Goal: Transaction & Acquisition: Subscribe to service/newsletter

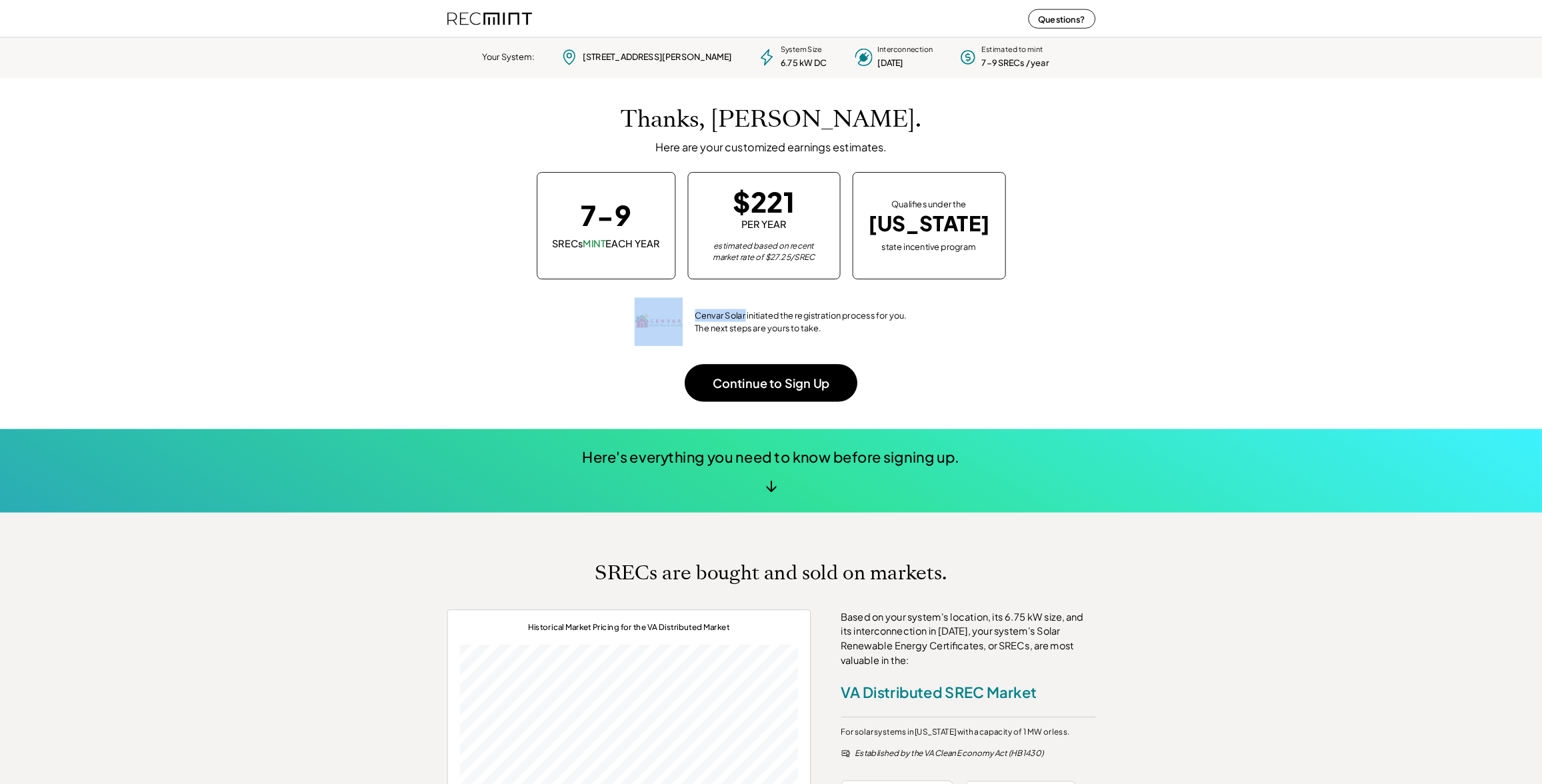
scroll to position [187, 372]
drag, startPoint x: 821, startPoint y: 349, endPoint x: 755, endPoint y: 346, distance: 66.1
click at [755, 346] on div "Cenvar Solar initiated the registration process for you. The next steps are you…" at bounding box center [849, 354] width 301 height 53
click at [861, 357] on div "Cenvar Solar initiated the registration process for you. The next steps are you…" at bounding box center [882, 354] width 235 height 28
drag, startPoint x: 262, startPoint y: 283, endPoint x: 278, endPoint y: 289, distance: 17.1
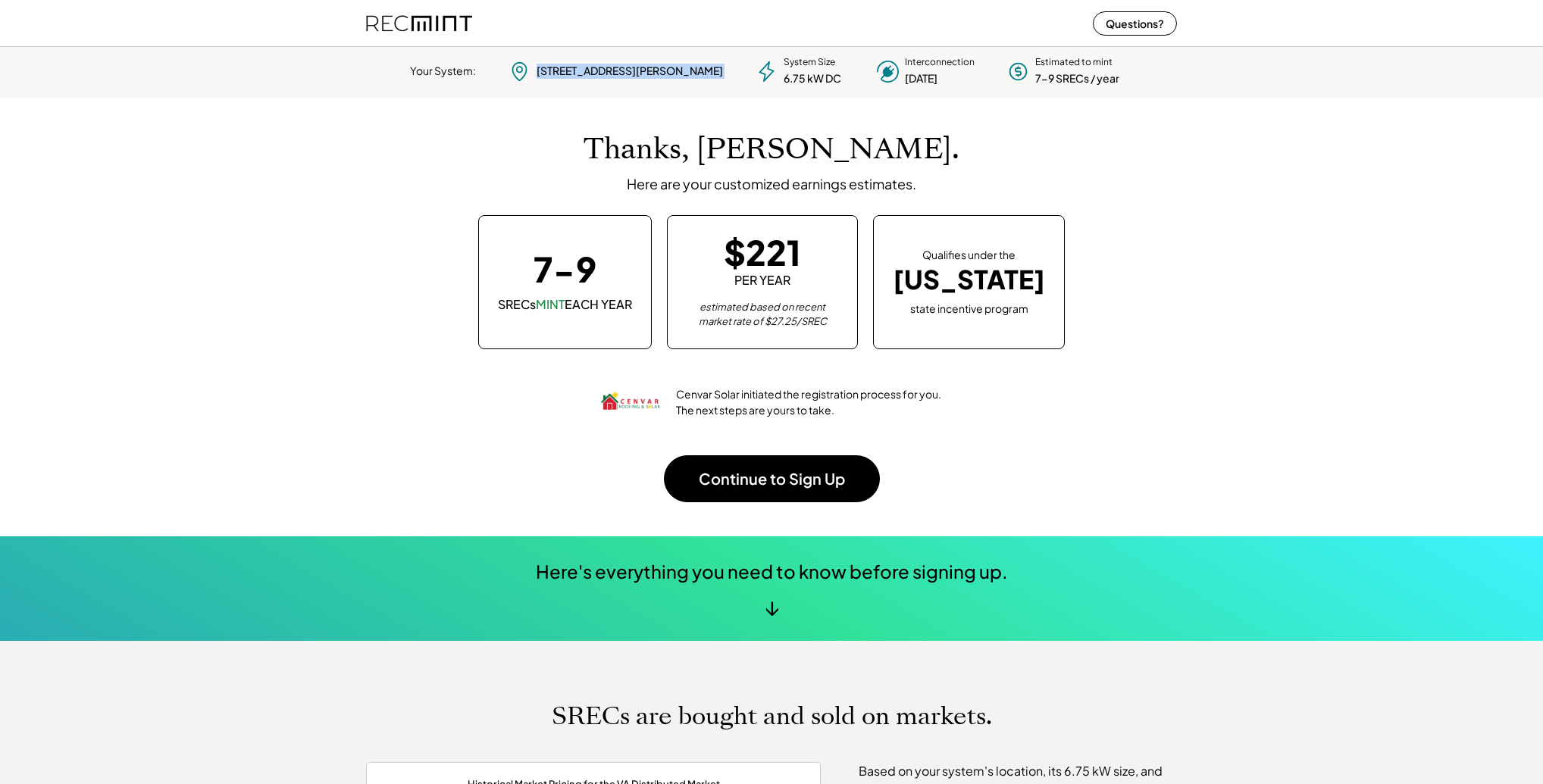
drag, startPoint x: 575, startPoint y: 65, endPoint x: 709, endPoint y: 89, distance: 136.1
click at [709, 89] on div "Your System: 919 Johnson Rd Lynchburg, VA 24502 System Size 6.75 kW DC Intercon…" at bounding box center [771, 69] width 1543 height 57
click at [629, 76] on div "919 Johnson Rd Lynchburg, VA 24502" at bounding box center [630, 72] width 187 height 16
drag, startPoint x: 679, startPoint y: 80, endPoint x: 583, endPoint y: 58, distance: 98.5
click at [583, 58] on div "Your System: 919 Johnson Rd Lynchburg, VA 24502 System Size 6.75 kW DC Intercon…" at bounding box center [771, 71] width 841 height 30
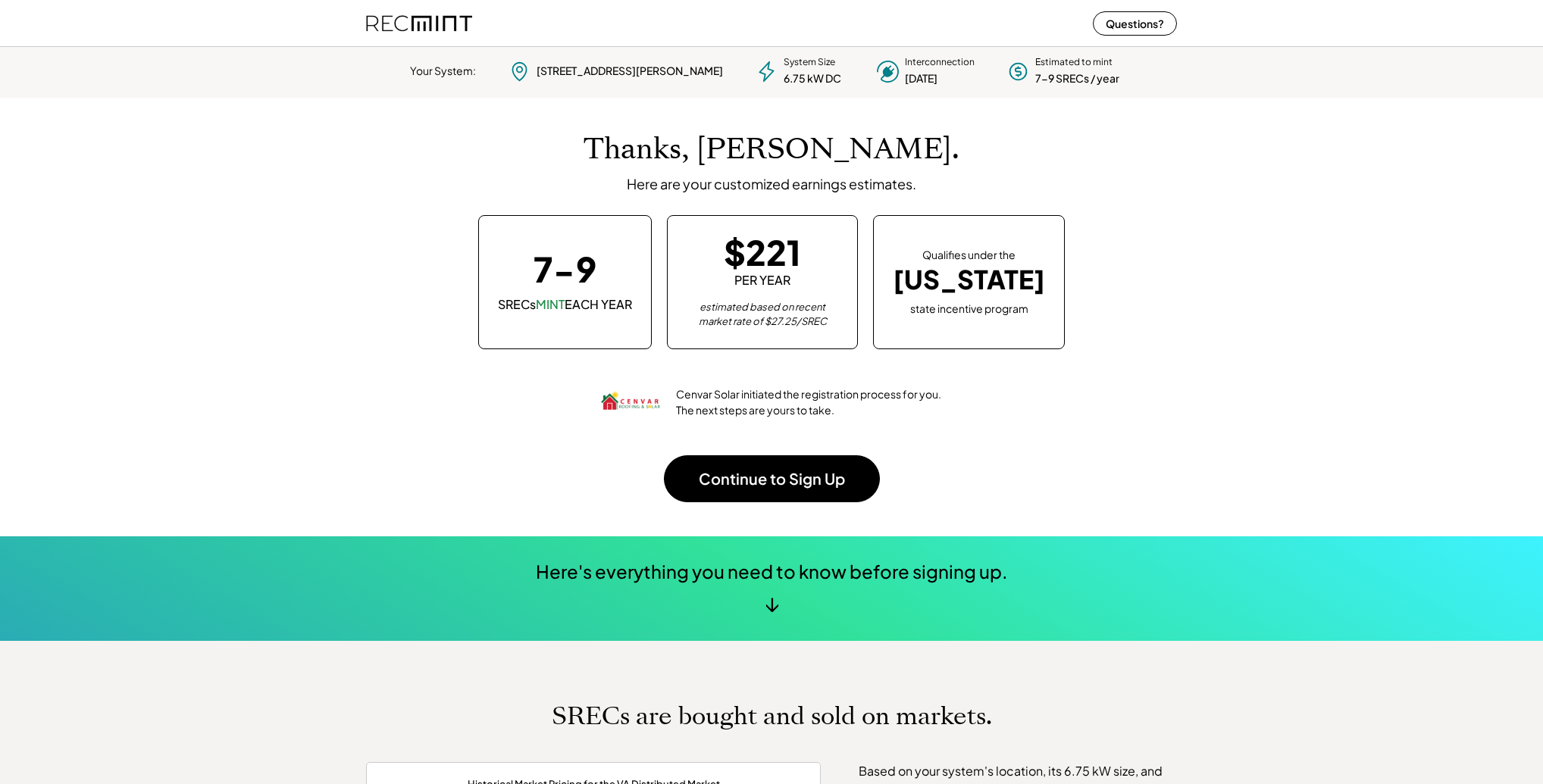
click at [937, 161] on div "Thanks, Daniel. Here are your customized earnings estimates." at bounding box center [771, 163] width 781 height 61
drag, startPoint x: 923, startPoint y: 252, endPoint x: 1009, endPoint y: 318, distance: 108.4
click at [1009, 318] on div "Qualifies under the Virginia state incentive program" at bounding box center [969, 282] width 192 height 133
click at [942, 321] on div "Qualifies under the Virginia state incentive program" at bounding box center [969, 282] width 192 height 133
drag, startPoint x: 777, startPoint y: 323, endPoint x: 858, endPoint y: 329, distance: 81.2
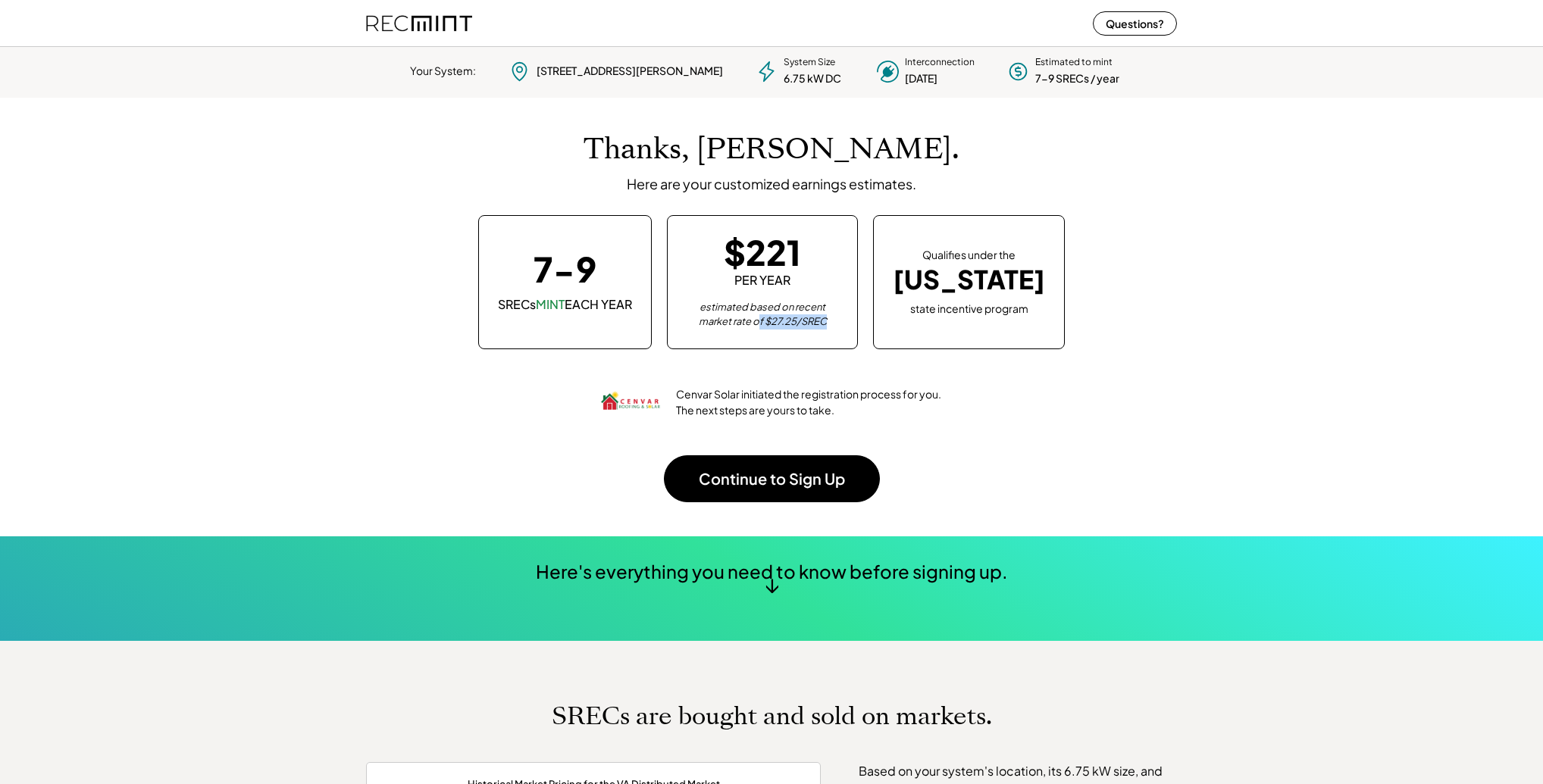
click at [858, 329] on div "$221 PER YEAR estimated based on recent market rate of $27.25/SREC" at bounding box center [762, 282] width 191 height 133
click at [858, 322] on div "$221 PER YEAR estimated based on recent market rate of $27.25/SREC" at bounding box center [762, 282] width 191 height 133
drag, startPoint x: 739, startPoint y: 256, endPoint x: 857, endPoint y: 317, distance: 132.8
click at [857, 317] on div "$221 PER YEAR estimated based on recent market rate of $27.25/SREC" at bounding box center [762, 282] width 191 height 133
drag, startPoint x: 464, startPoint y: 363, endPoint x: 474, endPoint y: 367, distance: 10.8
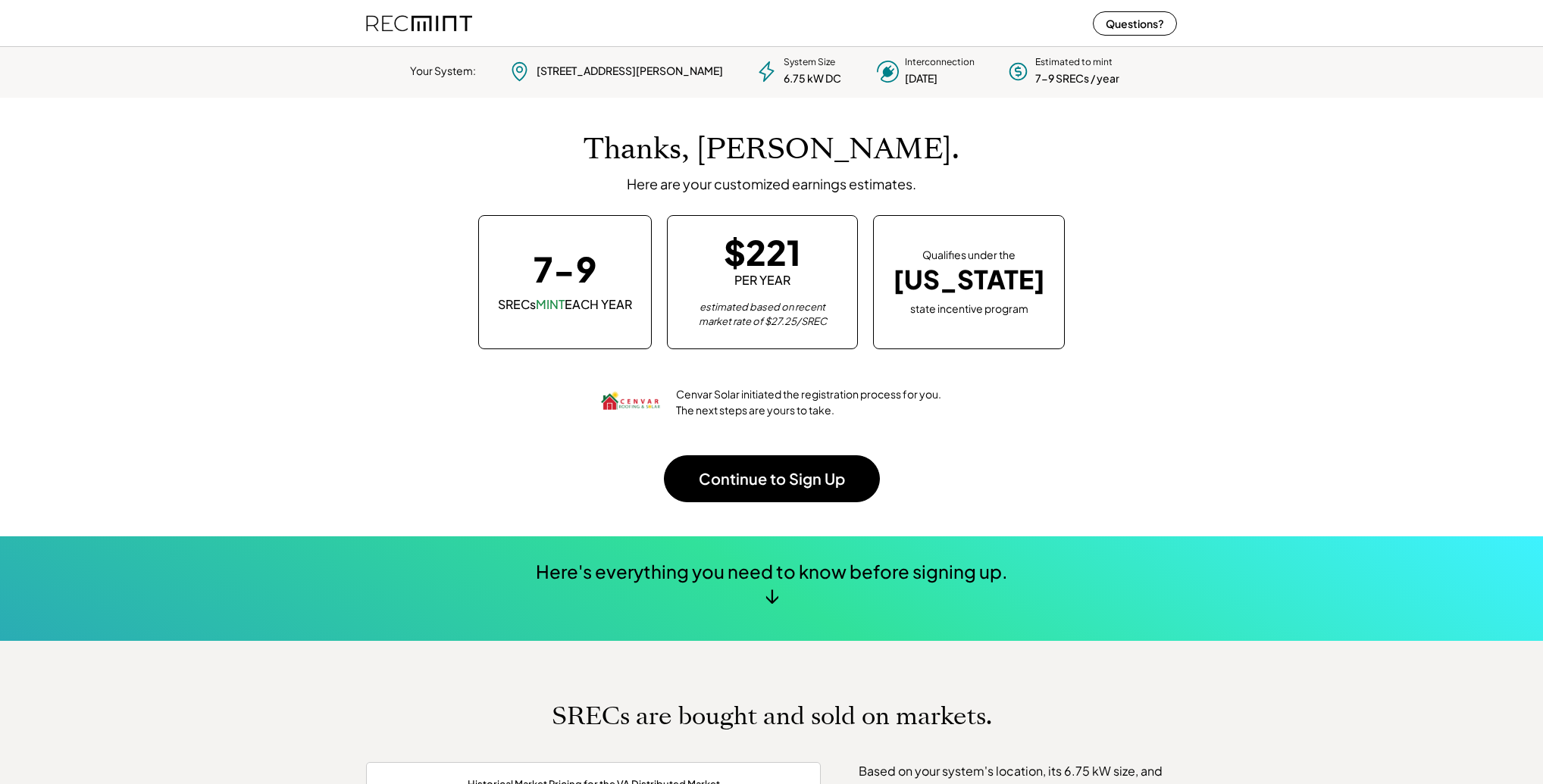
click at [464, 365] on div "Thanks, Daniel. Here are your customized earnings estimates. 7-9 SRECs MINT EAC…" at bounding box center [771, 316] width 811 height 438
drag, startPoint x: 751, startPoint y: 78, endPoint x: 743, endPoint y: 184, distance: 106.3
click at [805, 85] on div "Your System: 919 Johnson Rd Lynchburg, VA 24502 System Size 6.75 kW DC Intercon…" at bounding box center [771, 71] width 841 height 30
click at [538, 267] on div "7-9 SRECs MINT EACH YEAR" at bounding box center [564, 282] width 174 height 133
drag, startPoint x: 552, startPoint y: 271, endPoint x: 628, endPoint y: 273, distance: 76.0
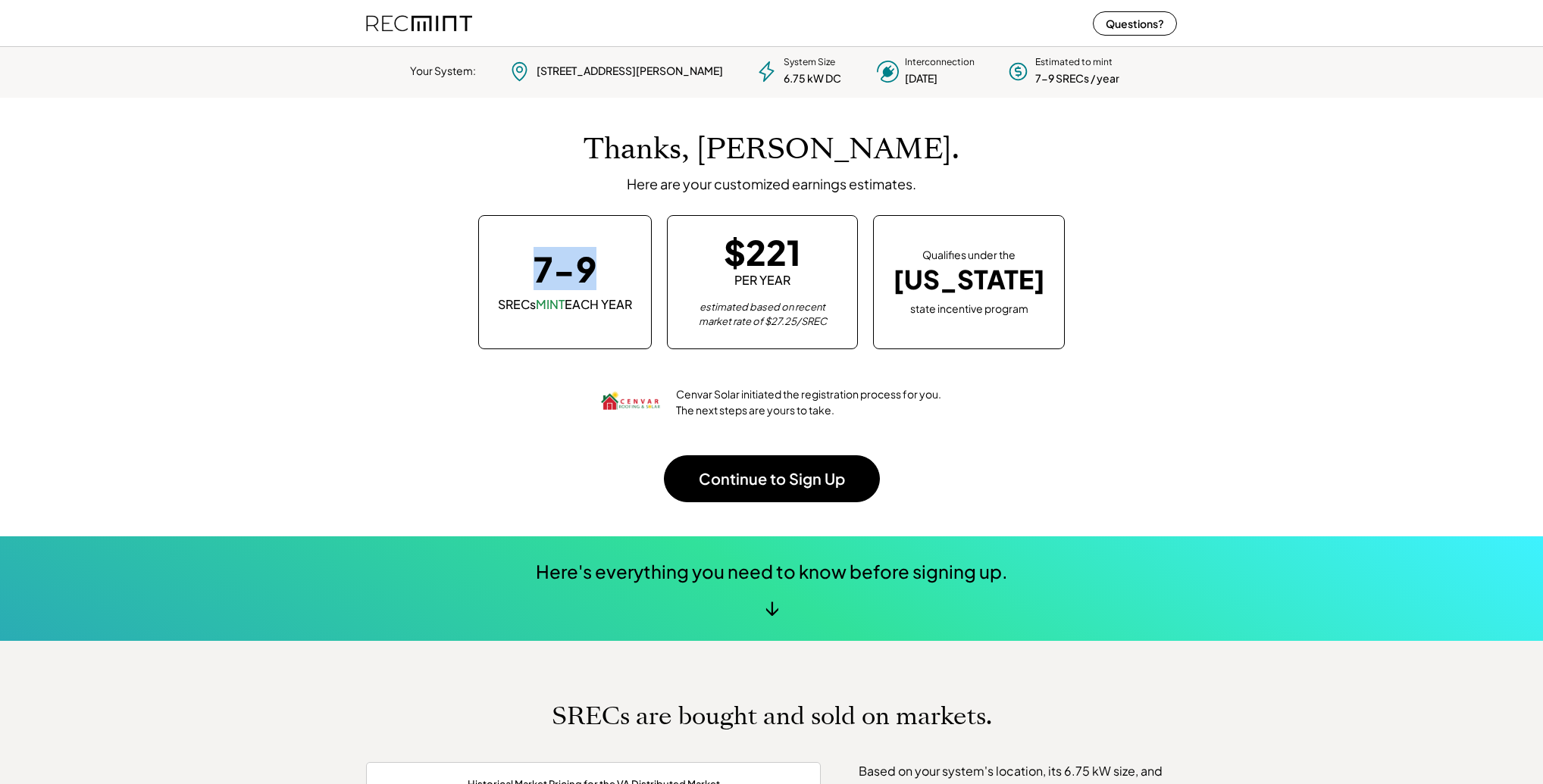
click at [628, 273] on div "7-9 SRECs MINT EACH YEAR" at bounding box center [564, 282] width 174 height 133
drag, startPoint x: 449, startPoint y: 381, endPoint x: 469, endPoint y: 372, distance: 21.9
click at [454, 379] on div "Thanks, Daniel. Here are your customized earnings estimates. 7-9 SRECs MINT EAC…" at bounding box center [771, 316] width 811 height 438
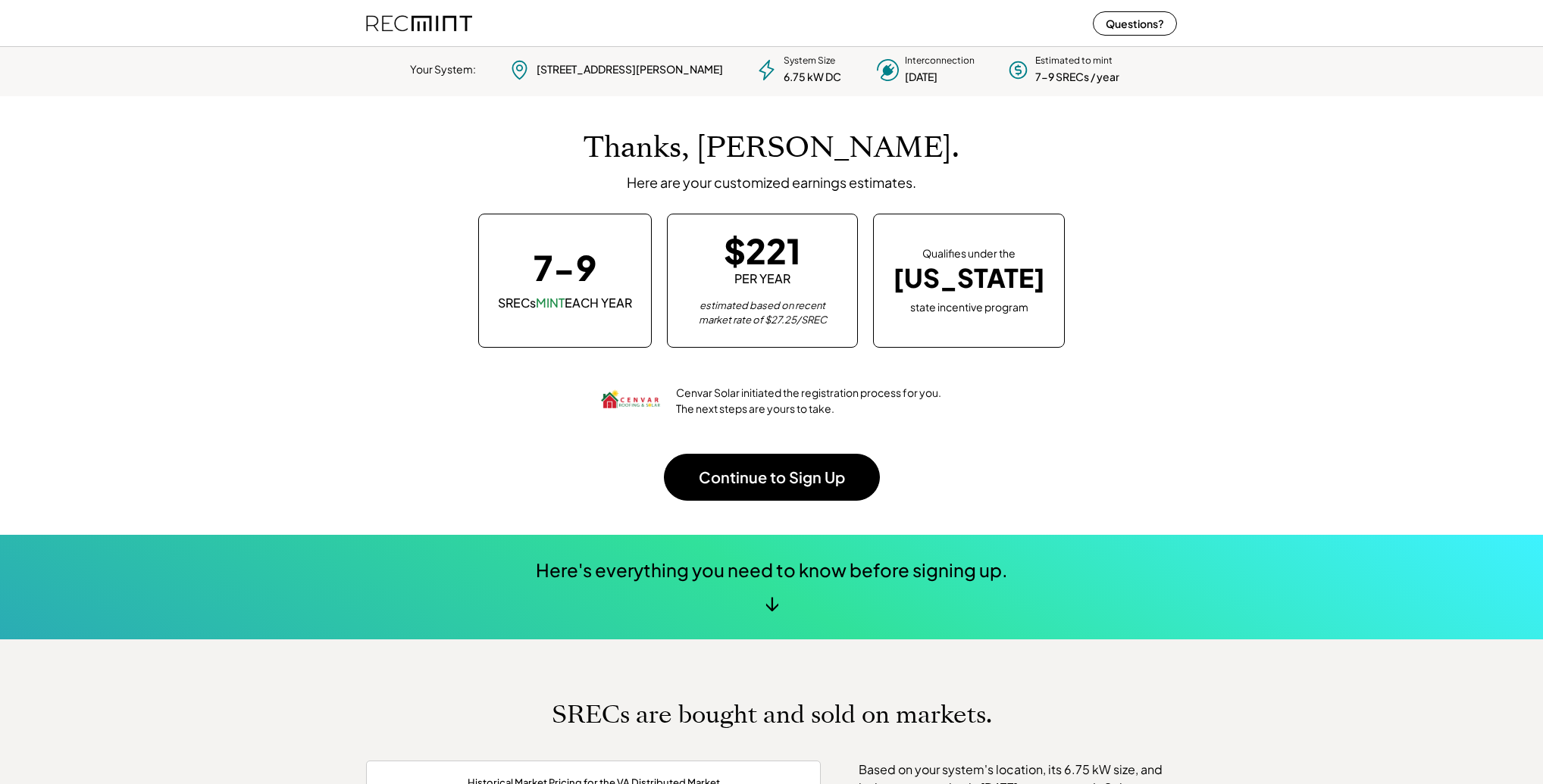
scroll to position [4, 0]
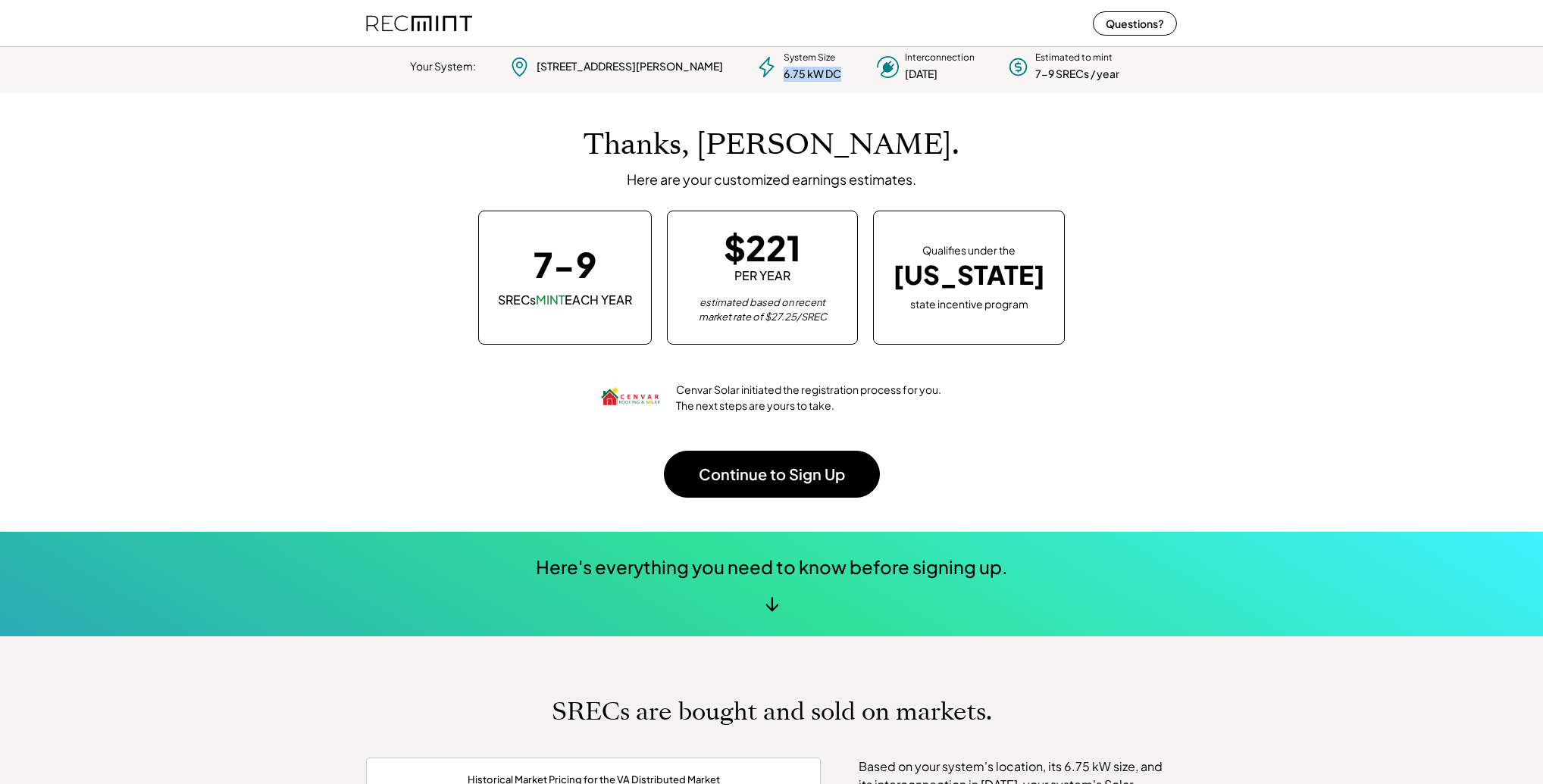
drag, startPoint x: 781, startPoint y: 72, endPoint x: 745, endPoint y: 71, distance: 36.0
click at [783, 71] on div "6.75 kW DC" at bounding box center [812, 74] width 58 height 16
click at [565, 164] on div "Thanks, Daniel. Here are your customized earnings estimates." at bounding box center [771, 157] width 781 height 61
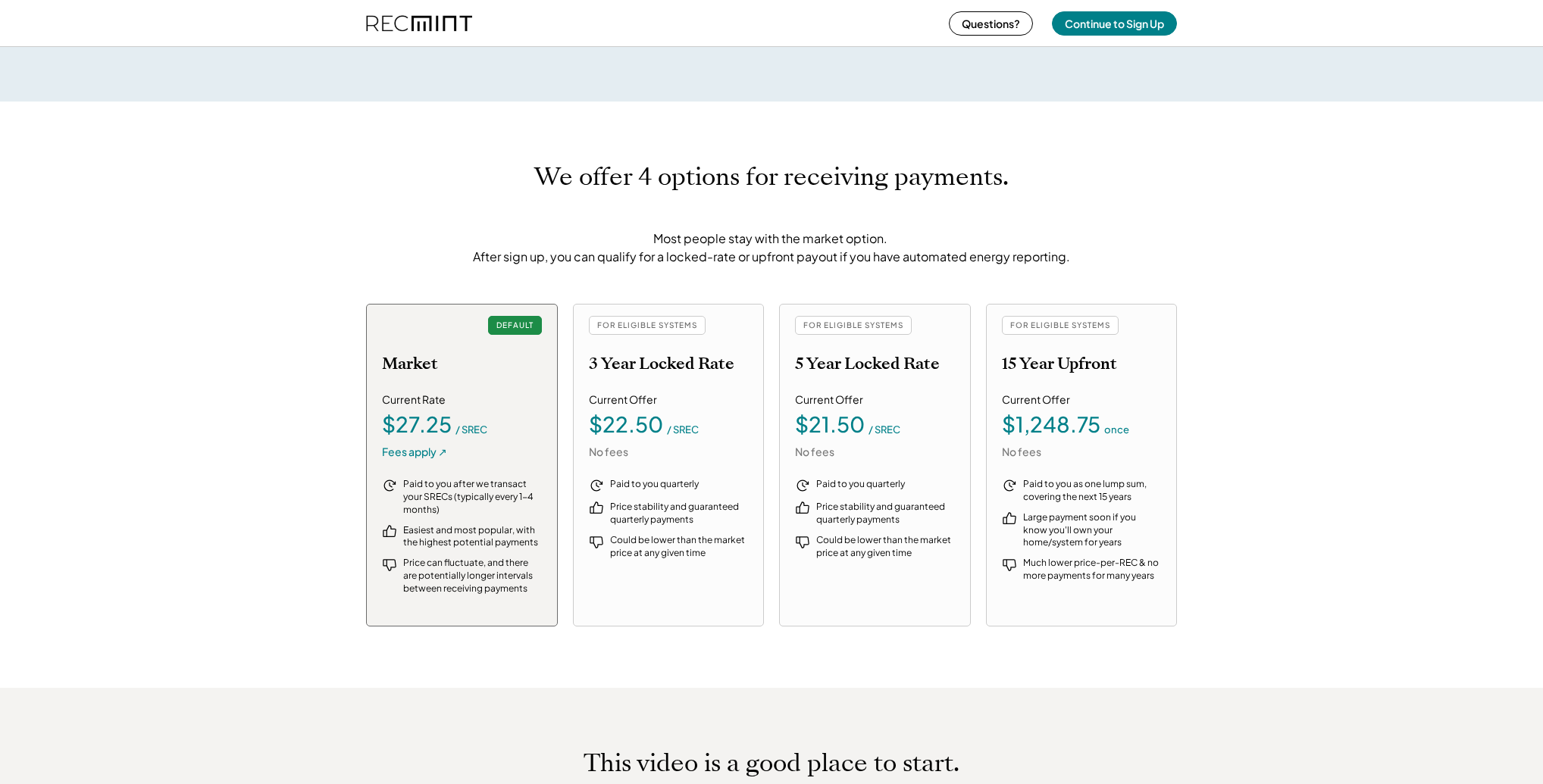
scroll to position [1525, 0]
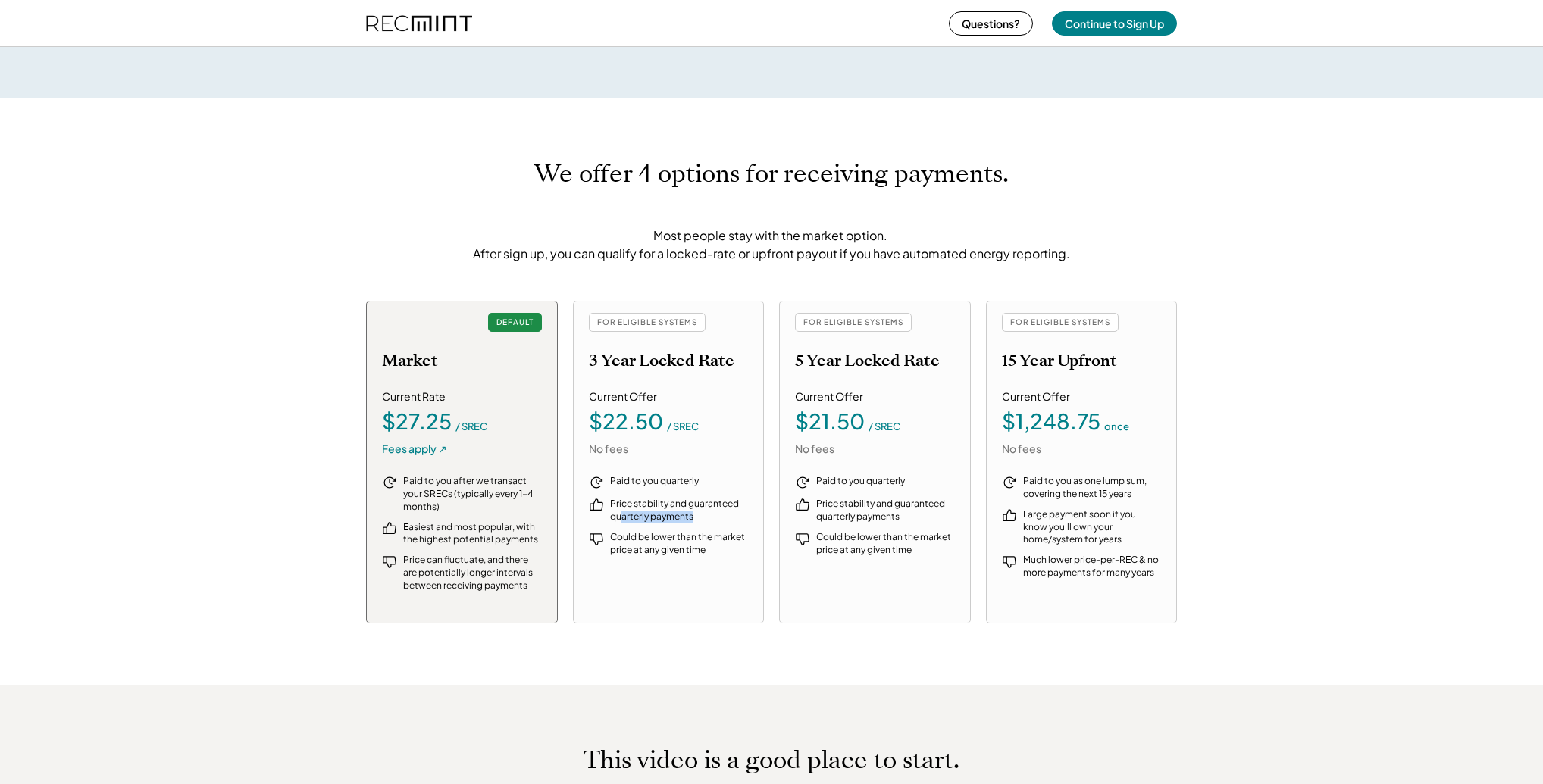
drag, startPoint x: 622, startPoint y: 514, endPoint x: 760, endPoint y: 526, distance: 138.5
click at [759, 526] on div "FOR ELIGIBLE SYSTEMS 3 Year Locked Rate Current Offer $22.50 / SREC No fees Pai…" at bounding box center [669, 462] width 192 height 322
click at [921, 547] on div "Could be lower than the market price at any given time" at bounding box center [885, 544] width 138 height 26
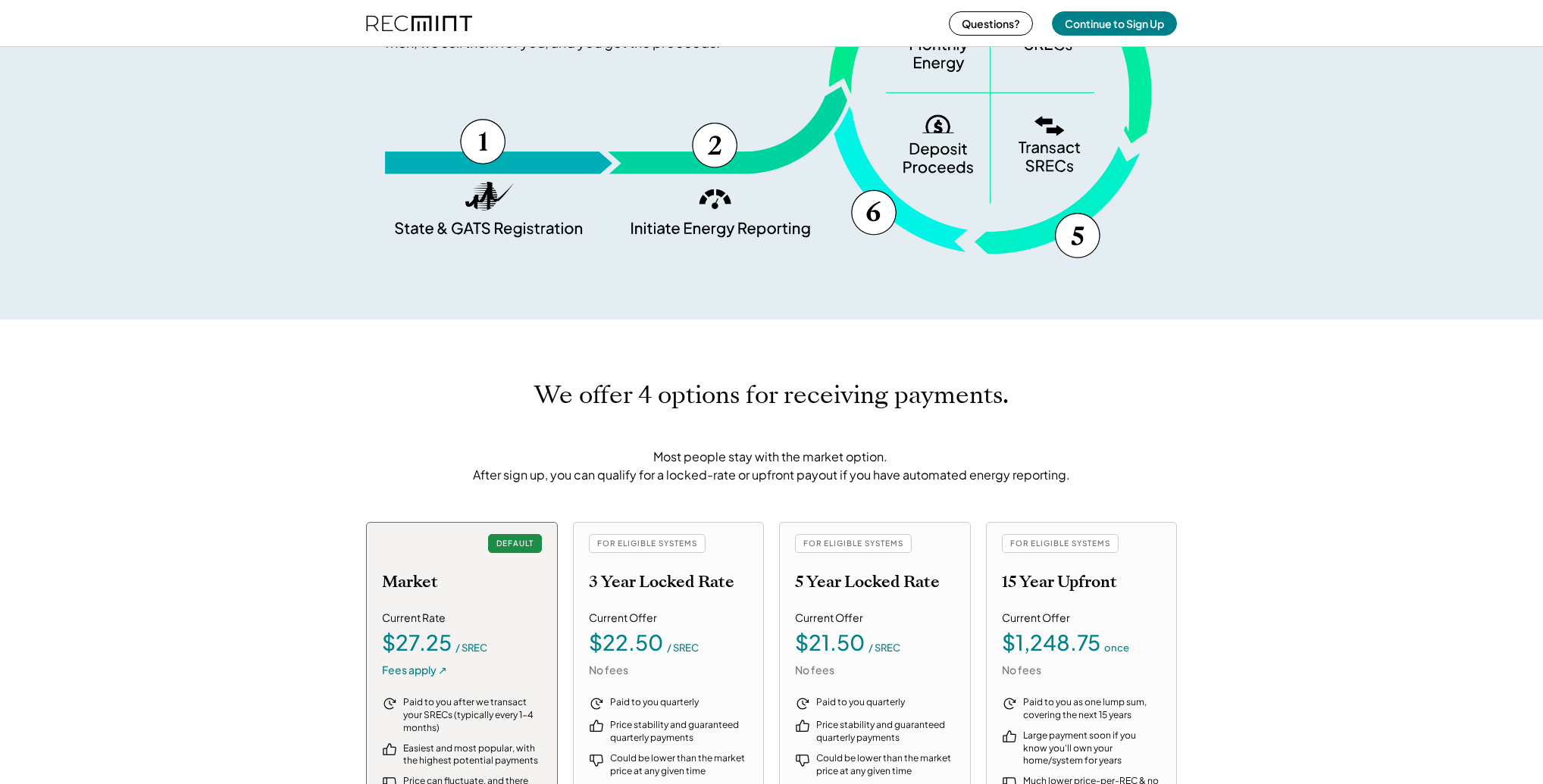
scroll to position [0, 0]
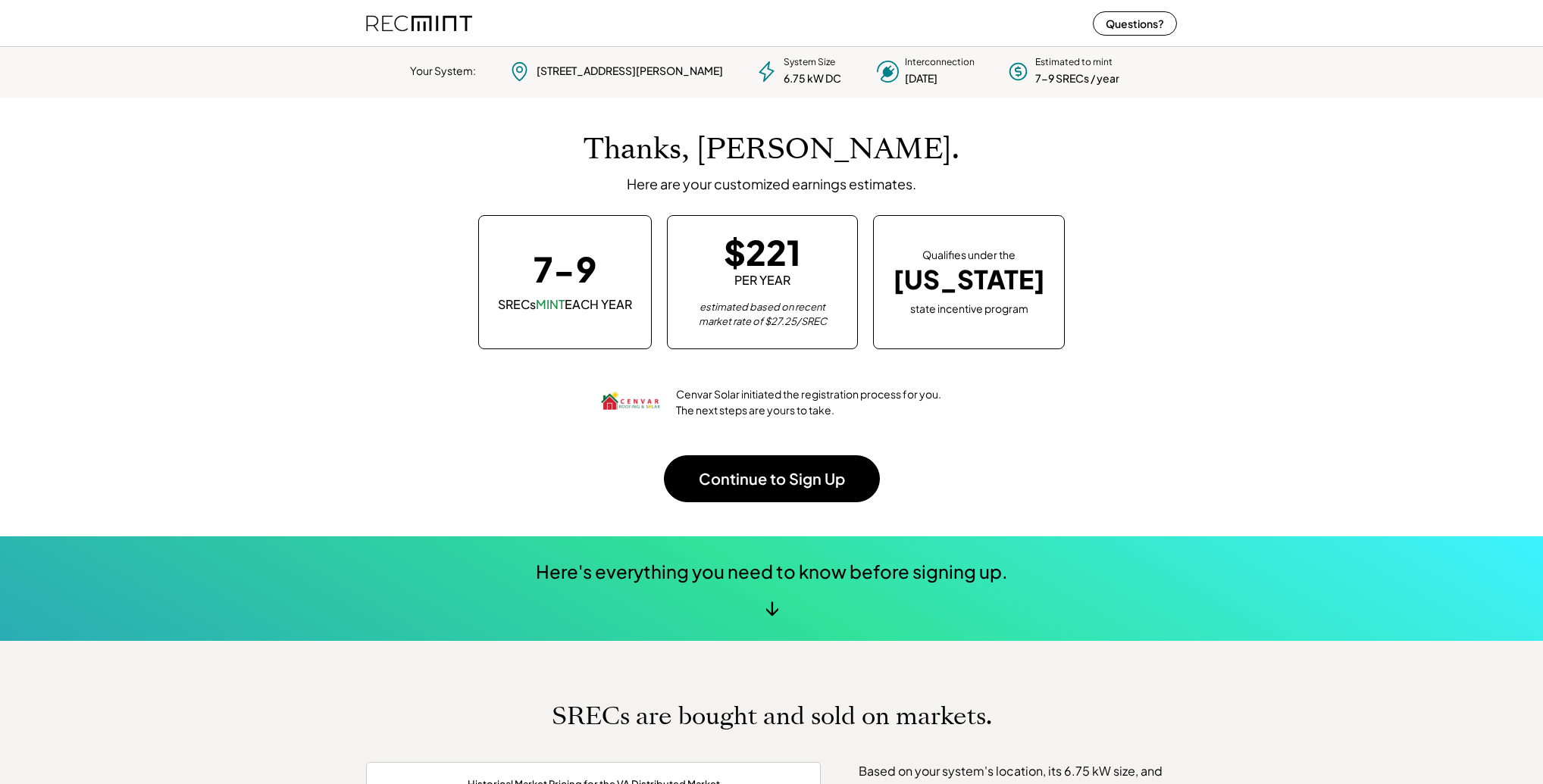
click at [402, 365] on div "Thanks, Daniel. Here are your customized earnings estimates. 7-9 SRECs MINT EAC…" at bounding box center [771, 316] width 811 height 438
drag, startPoint x: 575, startPoint y: 64, endPoint x: 679, endPoint y: 77, distance: 104.8
click at [679, 77] on div "919 Johnson Rd Lynchburg, VA 24502" at bounding box center [630, 72] width 187 height 16
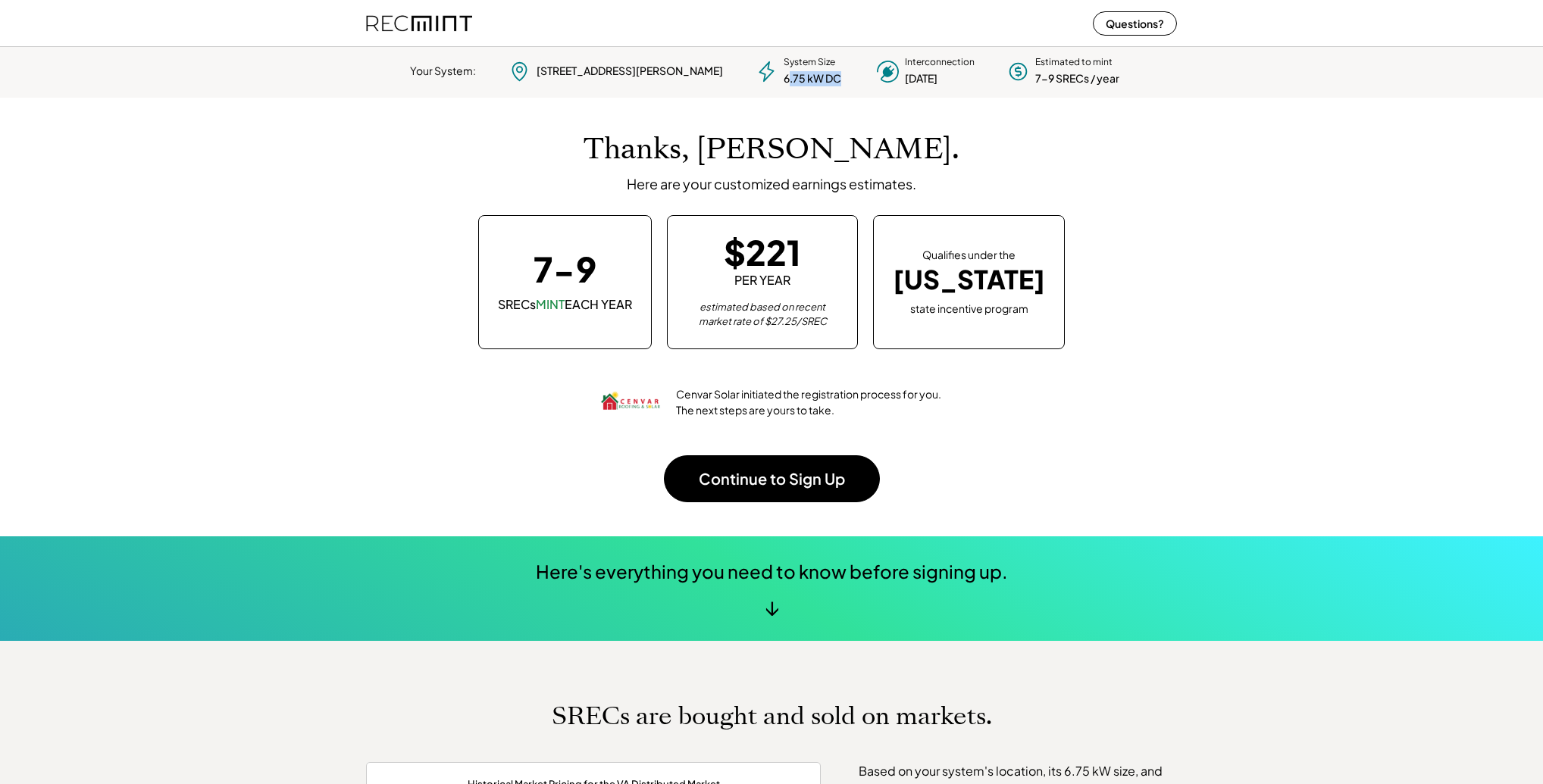
drag, startPoint x: 749, startPoint y: 77, endPoint x: 803, endPoint y: 77, distance: 54.0
click at [803, 77] on div "System Size 6.75 kW DC" at bounding box center [798, 71] width 91 height 30
drag, startPoint x: 866, startPoint y: 79, endPoint x: 954, endPoint y: 83, distance: 88.1
click at [954, 83] on div "Your System: 919 Johnson Rd Lynchburg, VA 24502 System Size 6.75 kW DC Intercon…" at bounding box center [771, 71] width 841 height 30
drag, startPoint x: 486, startPoint y: 372, endPoint x: 565, endPoint y: 357, distance: 80.4
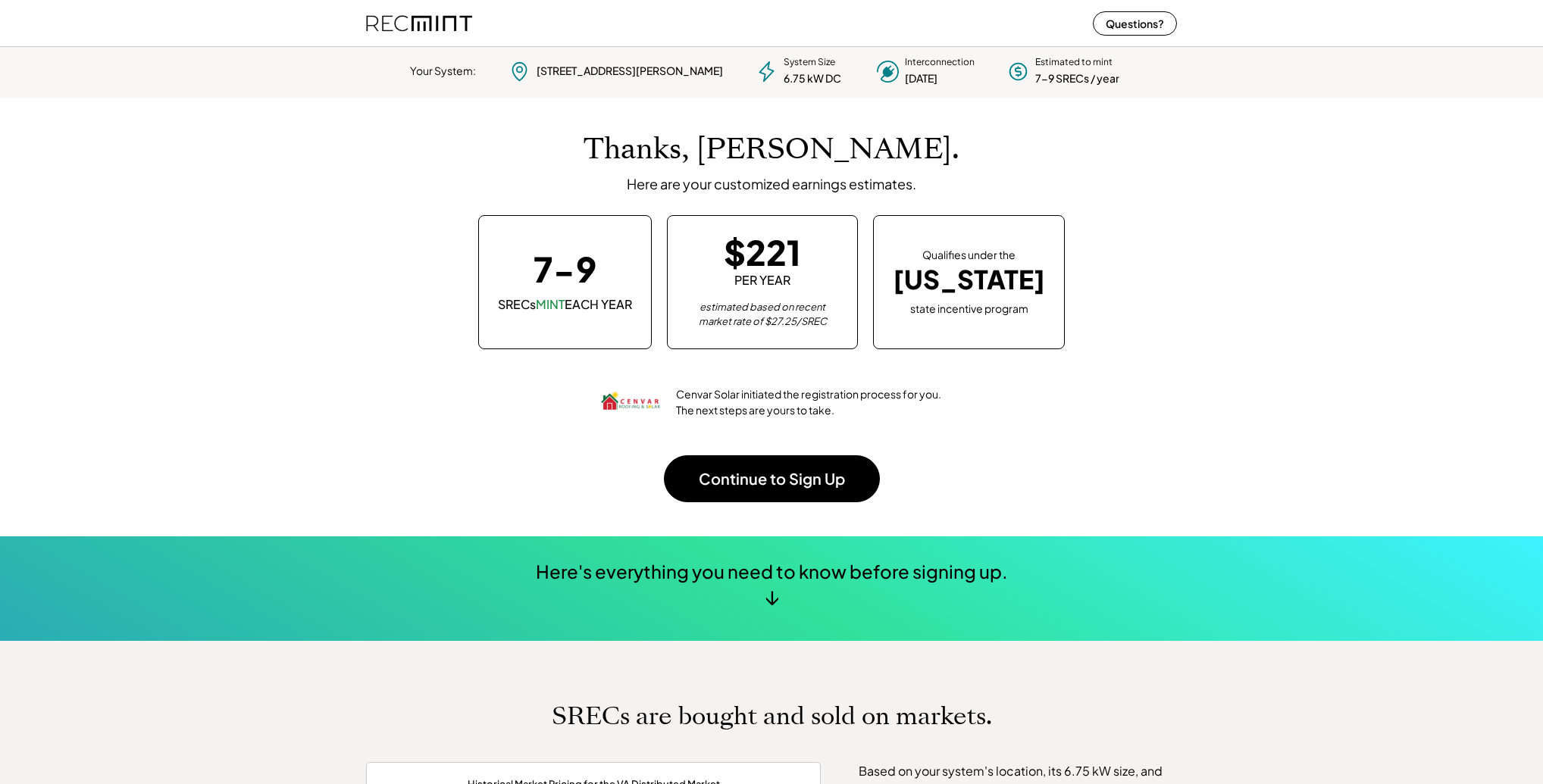
click at [489, 370] on div "Thanks, Daniel. Here are your customized earnings estimates. 7-9 SRECs MINT EAC…" at bounding box center [771, 316] width 811 height 438
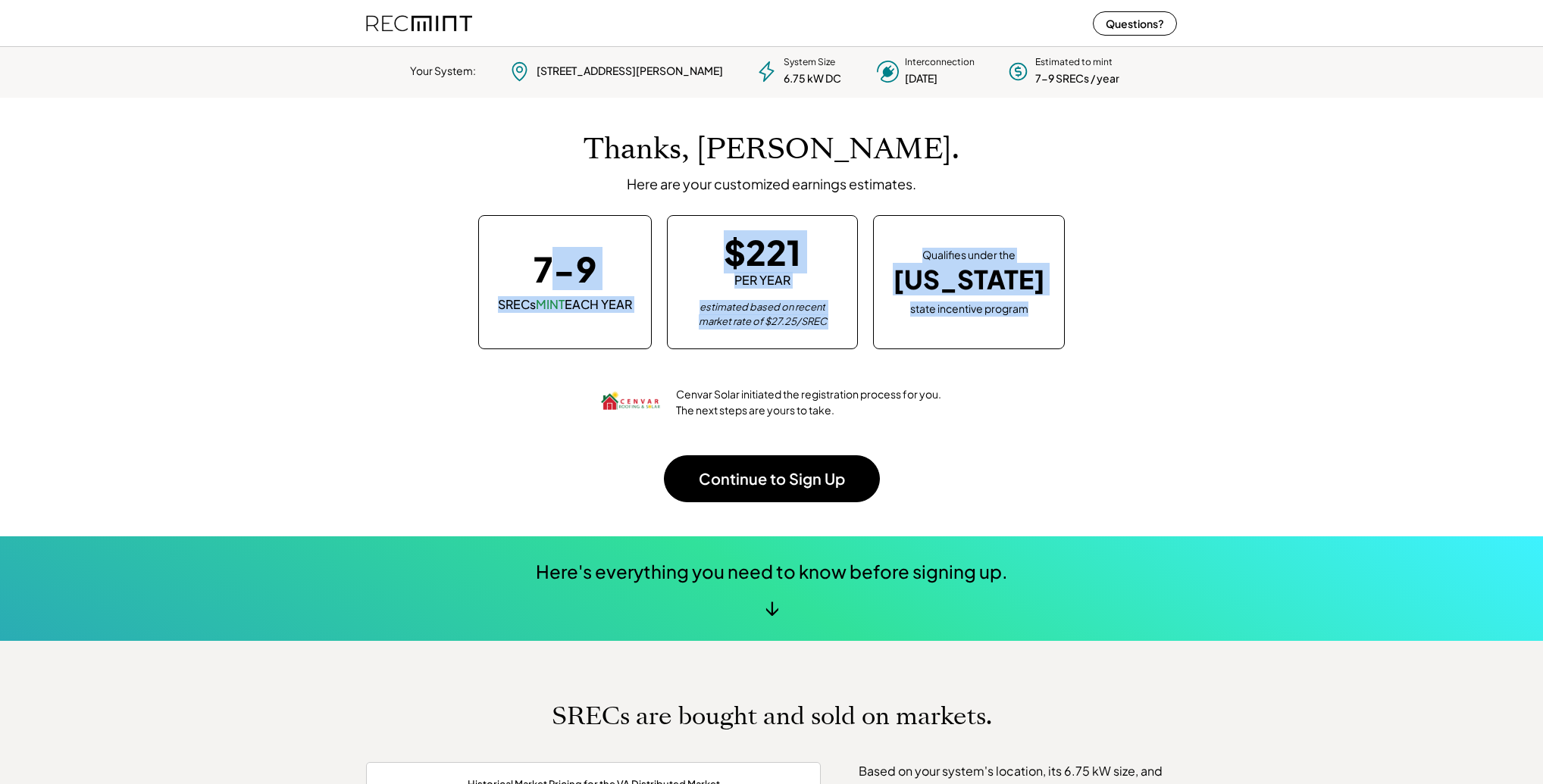
drag, startPoint x: 568, startPoint y: 255, endPoint x: 1059, endPoint y: 318, distance: 495.0
click at [1059, 318] on div "7-9 SRECs MINT EACH YEAR $221 PER YEAR estimated based on recent market rate of…" at bounding box center [771, 282] width 781 height 133
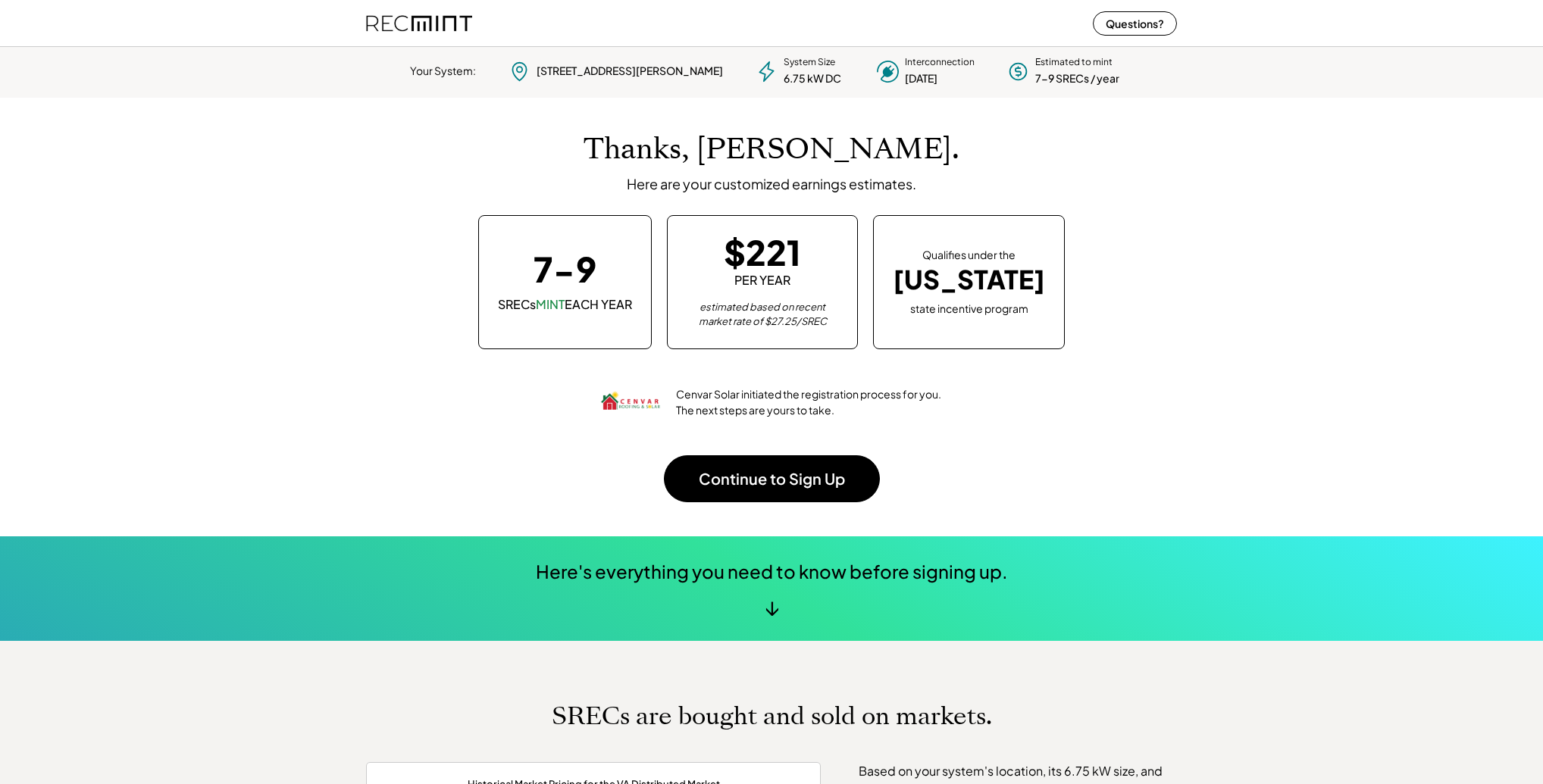
drag, startPoint x: 492, startPoint y: 395, endPoint x: 504, endPoint y: 405, distance: 15.6
click at [495, 396] on div "Thanks, Daniel. Here are your customized earnings estimates. 7-9 SRECs MINT EAC…" at bounding box center [771, 316] width 811 height 438
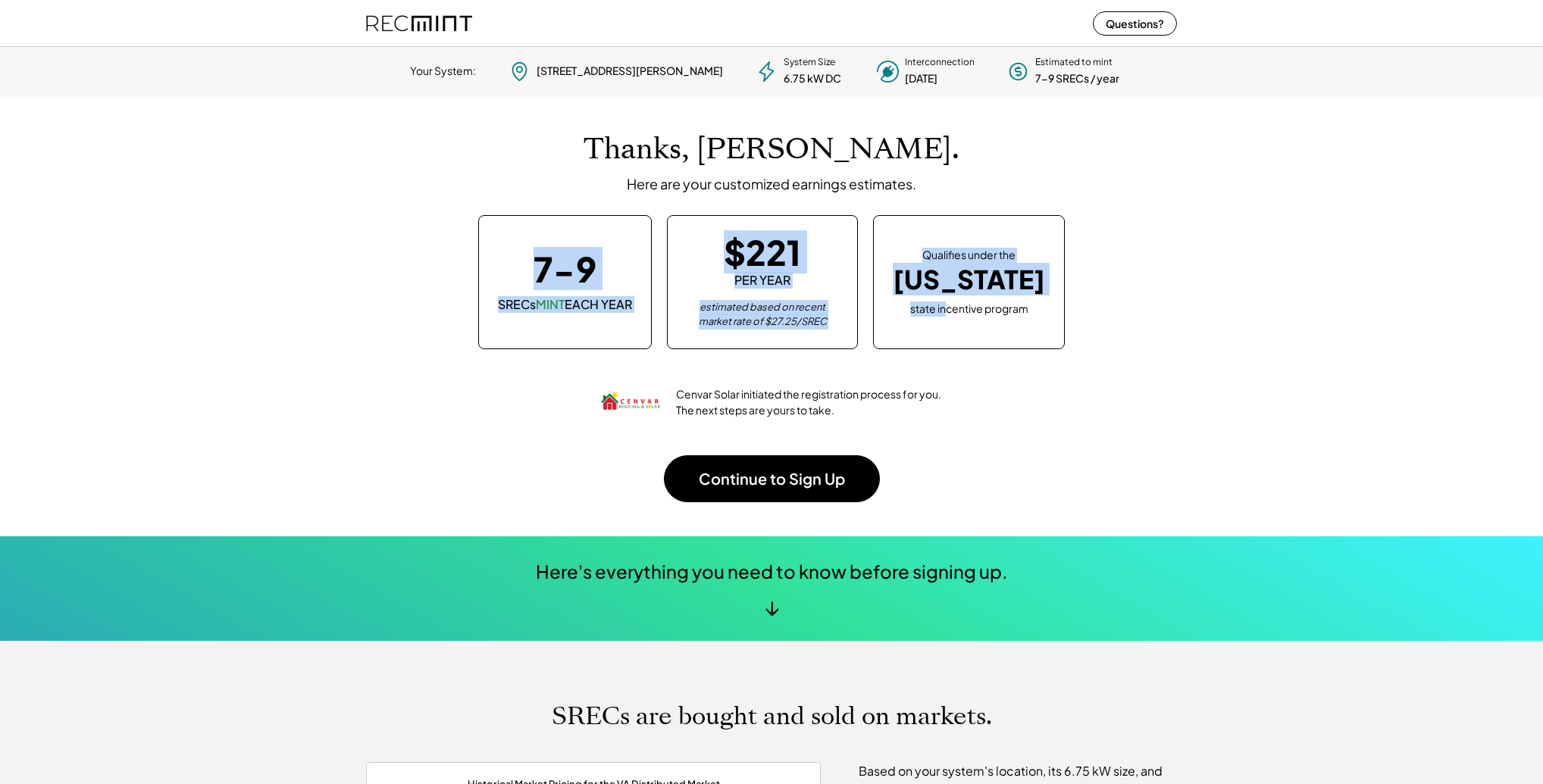
drag, startPoint x: 627, startPoint y: 278, endPoint x: 948, endPoint y: 309, distance: 322.5
click at [948, 309] on div "7-9 SRECs MINT EACH YEAR $221 PER YEAR estimated based on recent market rate of…" at bounding box center [771, 282] width 781 height 133
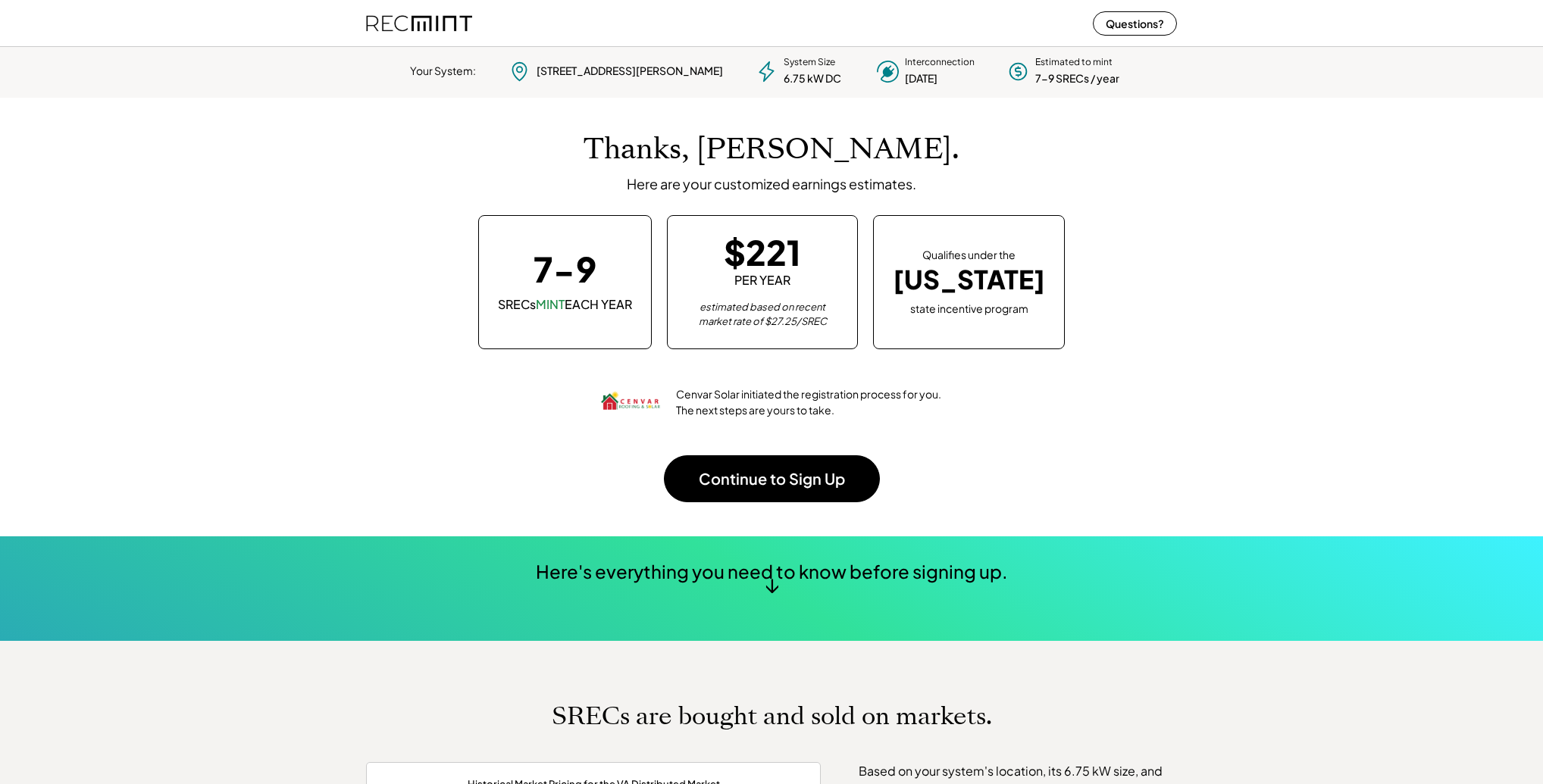
drag, startPoint x: 1079, startPoint y: 426, endPoint x: 1095, endPoint y: 426, distance: 16.0
click at [1094, 426] on div "Thanks, Daniel. Here are your customized earnings estimates. 7-9 SRECs MINT EAC…" at bounding box center [771, 316] width 811 height 438
drag, startPoint x: 1012, startPoint y: 455, endPoint x: 1001, endPoint y: 459, distance: 11.7
click at [1001, 459] on div "Thanks, Daniel. Here are your customized earnings estimates. 7-9 SRECs MINT EAC…" at bounding box center [771, 316] width 811 height 438
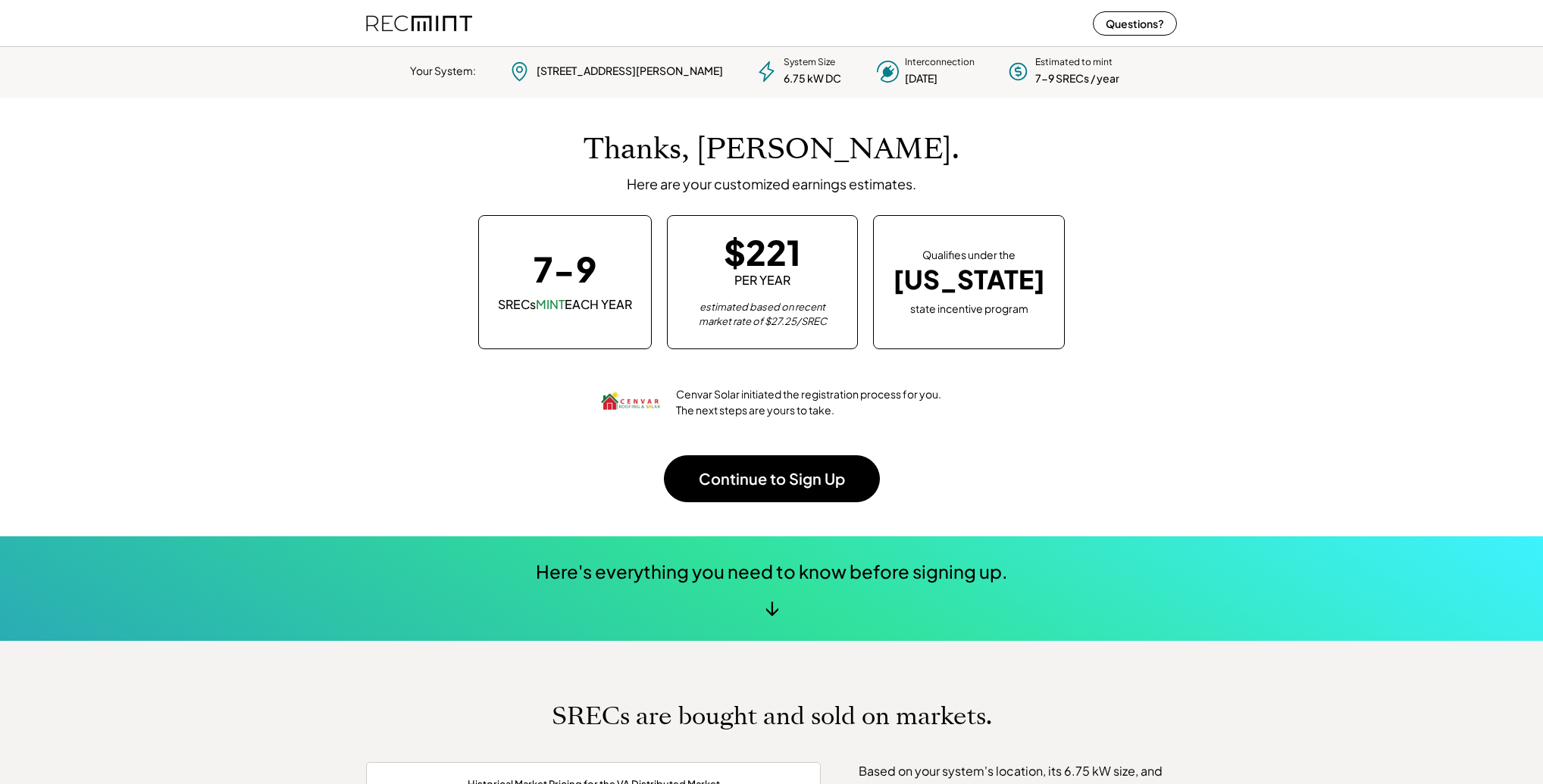
click at [366, 392] on div "Thanks, Daniel. Here are your customized earnings estimates. 7-9 SRECs MINT EAC…" at bounding box center [771, 316] width 811 height 438
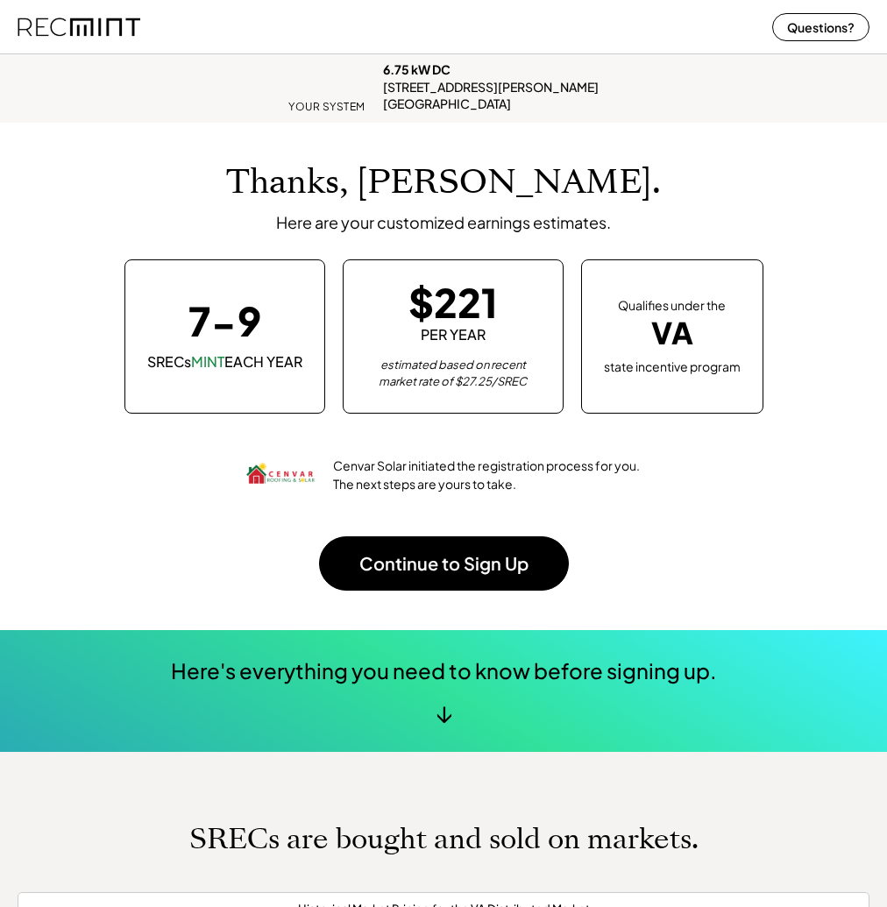
scroll to position [216, 843]
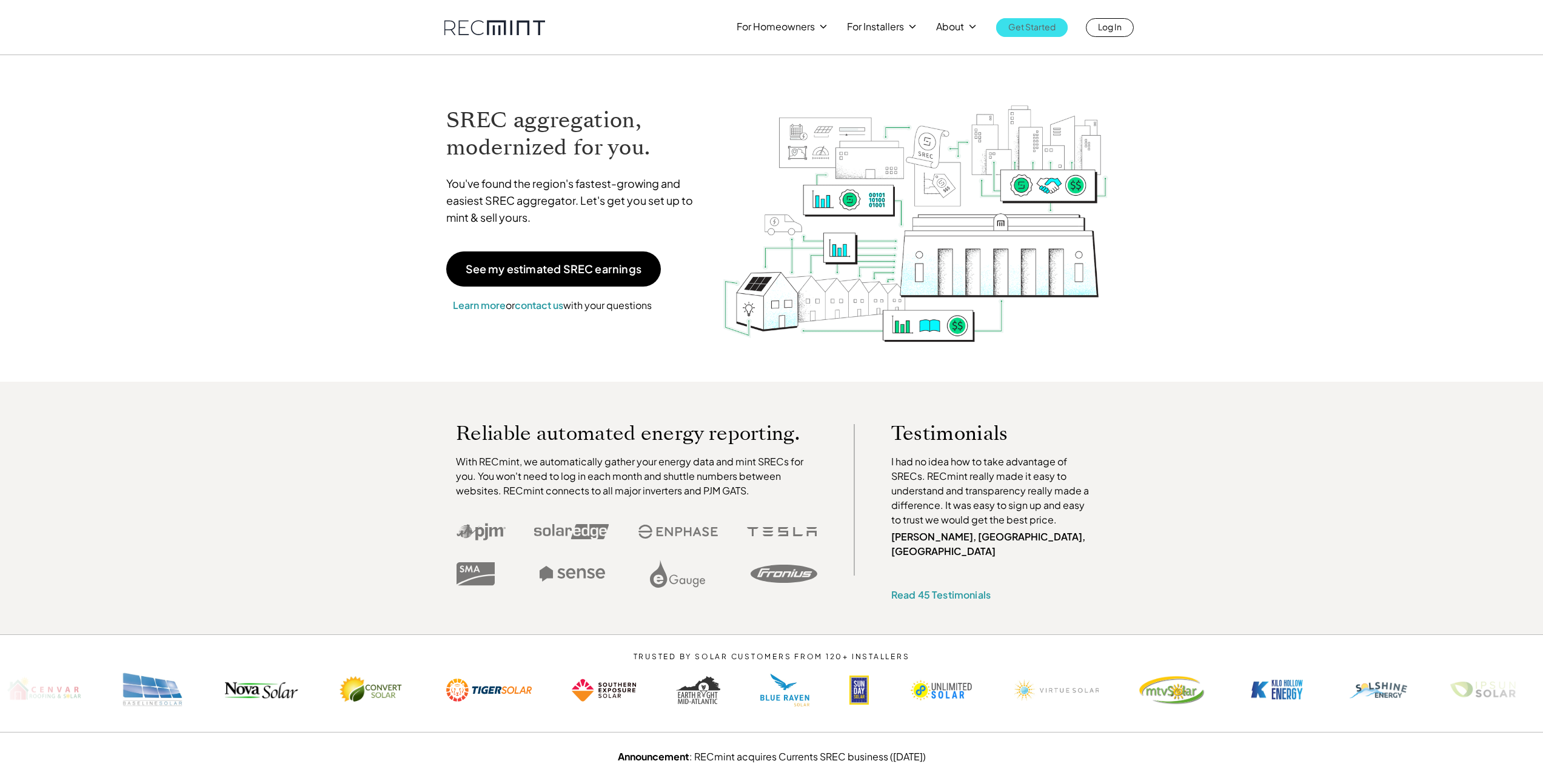
click at [1042, 28] on p "Get Started" at bounding box center [1032, 26] width 47 height 17
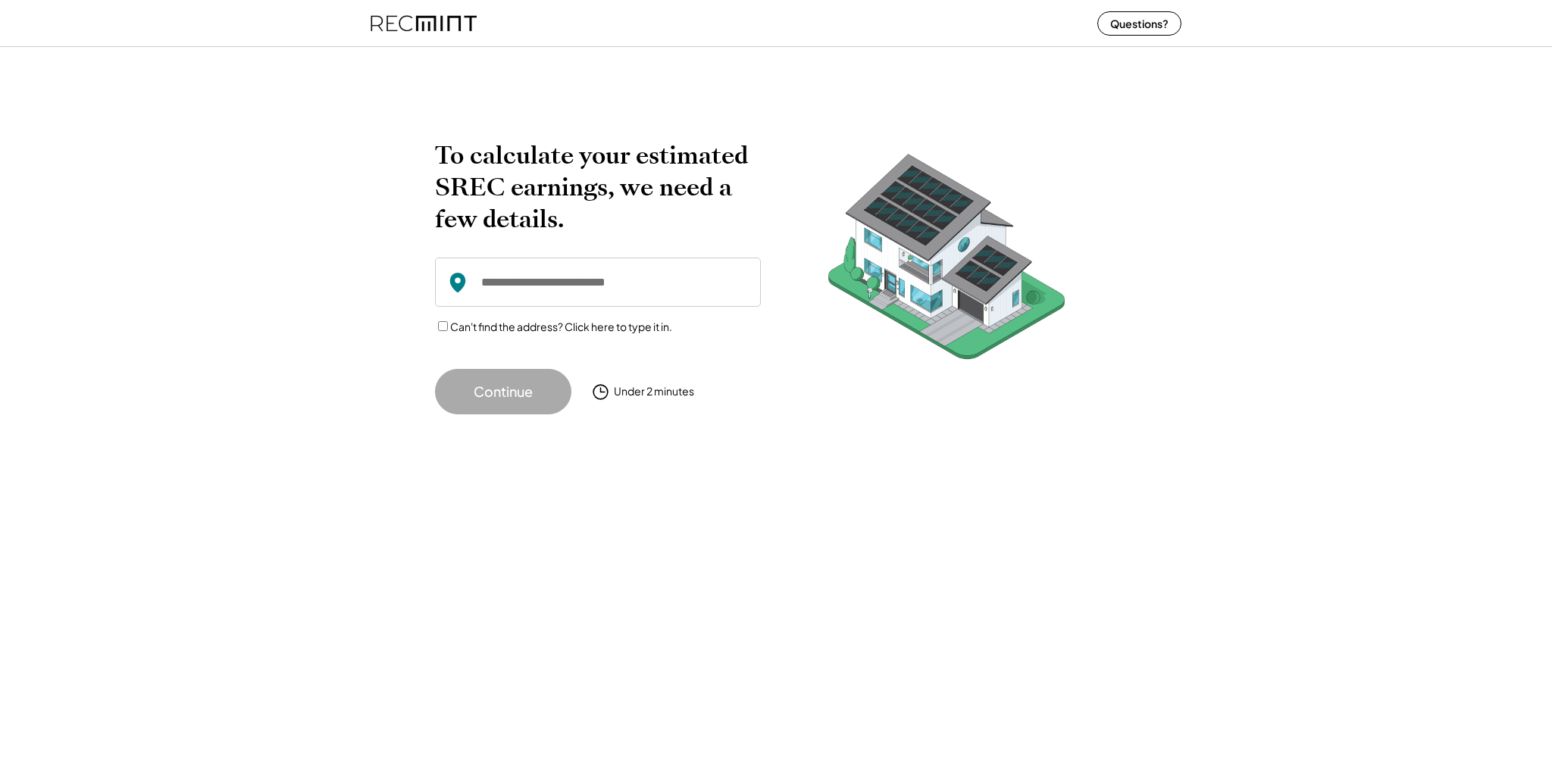
click at [576, 283] on input "input" at bounding box center [597, 282] width 326 height 49
